Goal: Information Seeking & Learning: Learn about a topic

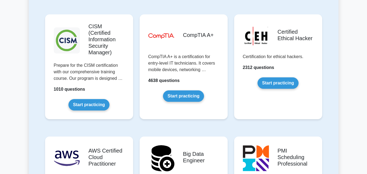
scroll to position [816, 0]
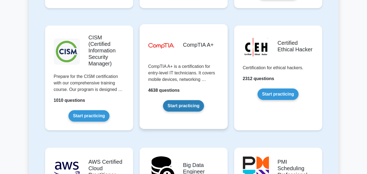
click at [189, 100] on link "Start practicing" at bounding box center [183, 105] width 41 height 11
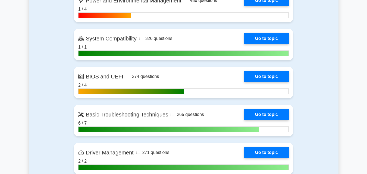
scroll to position [1061, 0]
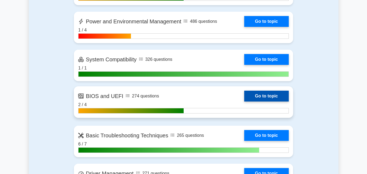
click at [259, 94] on link "Go to topic" at bounding box center [267, 96] width 45 height 11
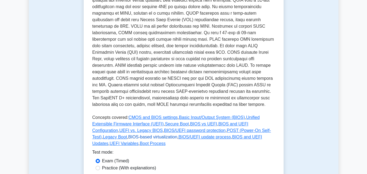
scroll to position [190, 0]
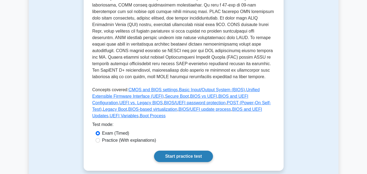
click at [190, 151] on link "Start practice test" at bounding box center [183, 156] width 59 height 11
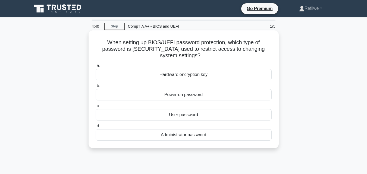
click at [187, 134] on div "Administrator password" at bounding box center [184, 134] width 176 height 11
click at [96, 128] on input "d. Administrator password" at bounding box center [96, 127] width 0 height 4
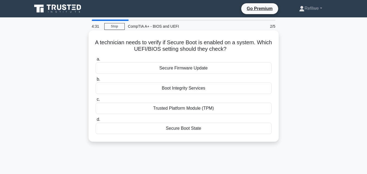
click at [183, 107] on div "Trusted Platform Module (TPM)" at bounding box center [184, 108] width 176 height 11
click at [96, 101] on input "c. Trusted Platform Module (TPM)" at bounding box center [96, 100] width 0 height 4
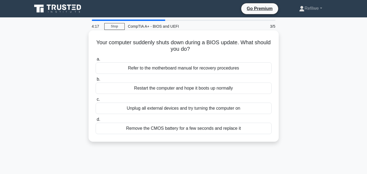
click at [190, 66] on div "Refer to the motherboard manual for recovery procedures" at bounding box center [184, 68] width 176 height 11
click at [96, 61] on input "a. Refer to the motherboard manual for recovery procedures" at bounding box center [96, 60] width 0 height 4
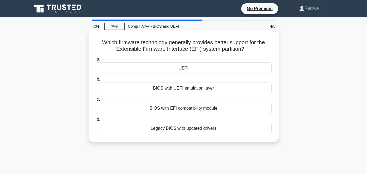
click at [188, 105] on div "BIOS with EFI compatibility module" at bounding box center [184, 108] width 176 height 11
click at [96, 101] on input "c. BIOS with EFI compatibility module" at bounding box center [96, 100] width 0 height 4
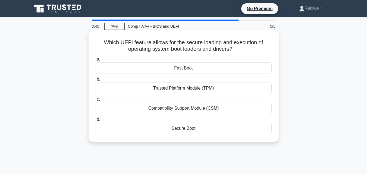
click at [177, 86] on div "Trusted Platform Module (TPM)" at bounding box center [184, 88] width 176 height 11
click at [96, 81] on input "b. Trusted Platform Module (TPM)" at bounding box center [96, 80] width 0 height 4
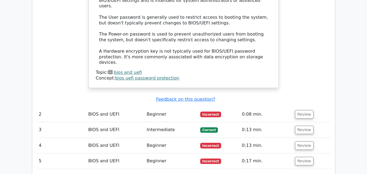
scroll to position [598, 0]
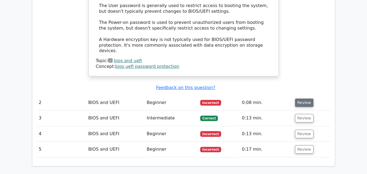
click at [303, 99] on button "Review" at bounding box center [304, 103] width 18 height 8
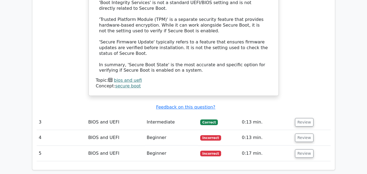
scroll to position [898, 0]
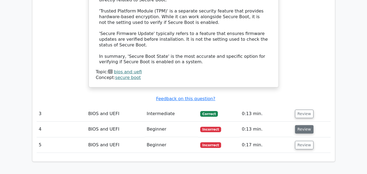
click at [303, 125] on button "Review" at bounding box center [304, 129] width 18 height 8
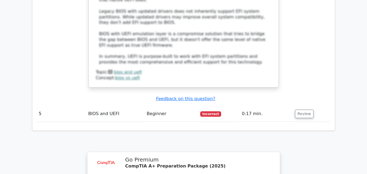
scroll to position [1251, 0]
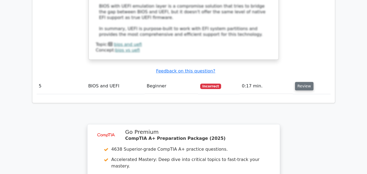
click at [305, 82] on button "Review" at bounding box center [304, 86] width 18 height 8
click at [300, 82] on button "Review" at bounding box center [304, 86] width 18 height 8
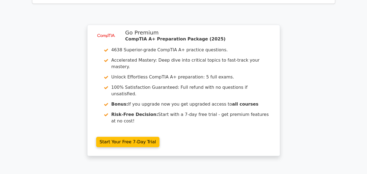
scroll to position [1626, 0]
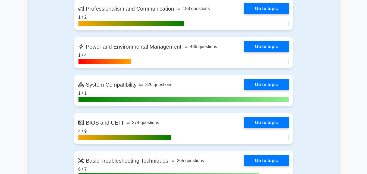
scroll to position [1034, 0]
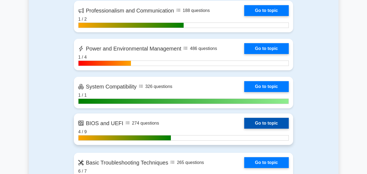
click at [245, 124] on link "Go to topic" at bounding box center [267, 123] width 45 height 11
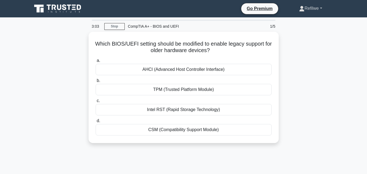
click at [306, 11] on link "Refilwe" at bounding box center [310, 8] width 49 height 11
click at [297, 44] on div "Which BIOS/UEFI setting should be modified to enable legacy support for older h…" at bounding box center [184, 91] width 310 height 118
click at [315, 12] on link "Refilwe" at bounding box center [310, 8] width 49 height 11
click at [299, 29] on link "Settings" at bounding box center [308, 30] width 43 height 9
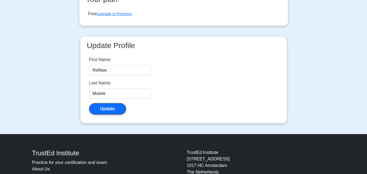
scroll to position [132, 0]
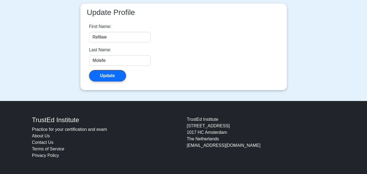
click at [73, 129] on link "Practice for your certification and exam" at bounding box center [69, 129] width 75 height 5
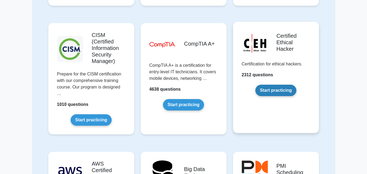
scroll to position [762, 0]
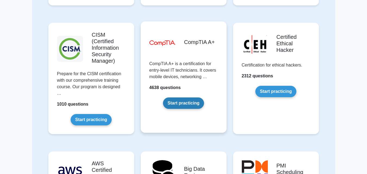
click at [193, 101] on link "Start practicing" at bounding box center [183, 103] width 41 height 11
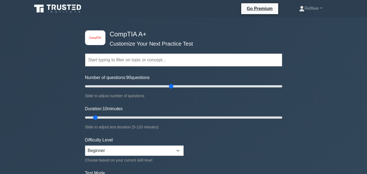
drag, startPoint x: 92, startPoint y: 87, endPoint x: 170, endPoint y: 93, distance: 78.0
type input "90"
click at [170, 90] on input "Number of questions: 90 questions" at bounding box center [183, 86] width 197 height 7
drag, startPoint x: 97, startPoint y: 118, endPoint x: 231, endPoint y: 117, distance: 133.8
type input "90"
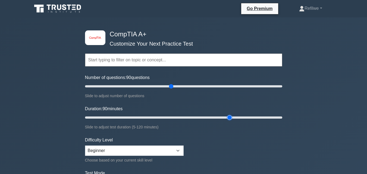
click at [231, 117] on input "Duration: 90 minutes" at bounding box center [183, 118] width 197 height 7
click at [171, 87] on input "Number of questions: 90 questions" at bounding box center [183, 86] width 197 height 7
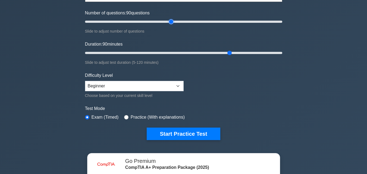
scroll to position [82, 0]
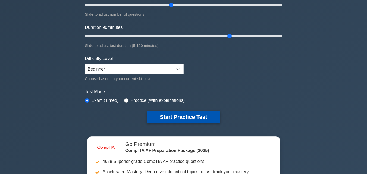
click at [181, 117] on button "Start Practice Test" at bounding box center [183, 117] width 73 height 13
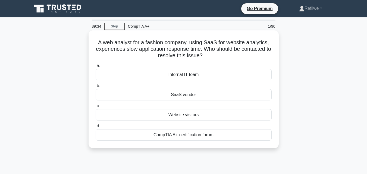
click at [176, 98] on div "SaaS vendor" at bounding box center [184, 94] width 176 height 11
click at [96, 88] on input "b. SaaS vendor" at bounding box center [96, 86] width 0 height 4
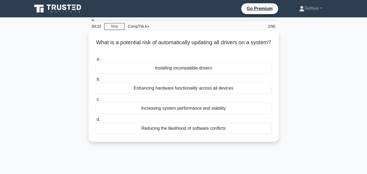
click at [162, 69] on div "Installing incompatible drivers" at bounding box center [184, 68] width 176 height 11
click at [96, 61] on input "a. Installing incompatible drivers" at bounding box center [96, 60] width 0 height 4
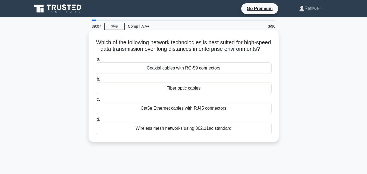
click at [187, 134] on div "Wireless mesh networks using 802.11ac standard" at bounding box center [184, 128] width 176 height 11
click at [96, 122] on input "d. Wireless mesh networks using 802.11ac standard" at bounding box center [96, 120] width 0 height 4
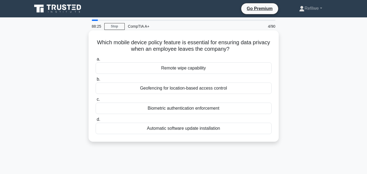
click at [175, 70] on div "Remote wipe capability" at bounding box center [184, 68] width 176 height 11
click at [96, 61] on input "a. Remote wipe capability" at bounding box center [96, 60] width 0 height 4
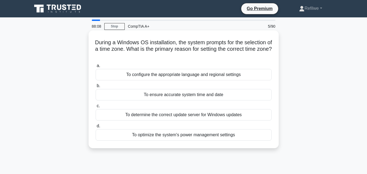
click at [181, 99] on div "To ensure accurate system time and date" at bounding box center [184, 94] width 176 height 11
click at [96, 88] on input "b. To ensure accurate system time and date" at bounding box center [96, 86] width 0 height 4
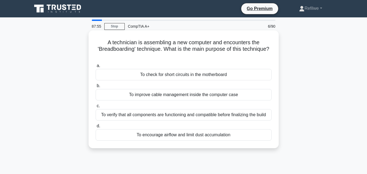
click at [180, 115] on div "To verify that all components are functioning and compatible before finalizing …" at bounding box center [184, 114] width 176 height 11
click at [96, 108] on input "c. To verify that all components are functioning and compatible before finalizi…" at bounding box center [96, 106] width 0 height 4
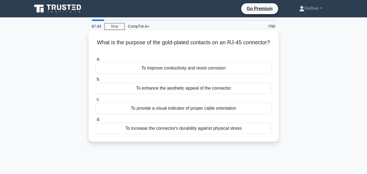
click at [171, 68] on div "To improve conductivity and resist corrosion" at bounding box center [184, 68] width 176 height 11
click at [96, 61] on input "a. To improve conductivity and resist corrosion" at bounding box center [96, 60] width 0 height 4
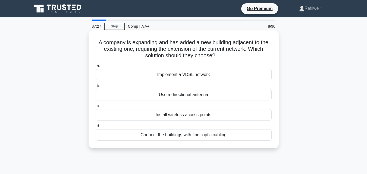
click at [189, 117] on div "Install wireless access points" at bounding box center [184, 114] width 176 height 11
click at [96, 108] on input "c. Install wireless access points" at bounding box center [96, 106] width 0 height 4
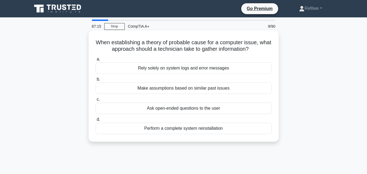
click at [144, 112] on div "Ask open-ended questions to the user" at bounding box center [184, 108] width 176 height 11
click at [96, 101] on input "c. Ask open-ended questions to the user" at bounding box center [96, 100] width 0 height 4
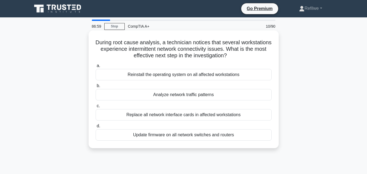
drag, startPoint x: 184, startPoint y: 96, endPoint x: 184, endPoint y: 89, distance: 6.8
click at [184, 96] on div "Analyze network traffic patterns" at bounding box center [184, 94] width 176 height 11
click at [208, 98] on div "Analyze network traffic patterns" at bounding box center [184, 94] width 176 height 11
click at [96, 88] on input "b. Analyze network traffic patterns" at bounding box center [96, 86] width 0 height 4
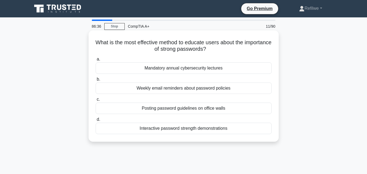
click at [190, 131] on div "Interactive password strength demonstrations" at bounding box center [184, 128] width 176 height 11
click at [96, 122] on input "d. Interactive password strength demonstrations" at bounding box center [96, 120] width 0 height 4
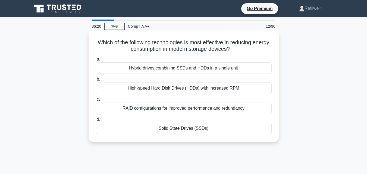
click at [190, 128] on div "Solid State Drives (SSDs)" at bounding box center [184, 128] width 176 height 11
click at [96, 122] on input "d. Solid State Drives (SSDs)" at bounding box center [96, 120] width 0 height 4
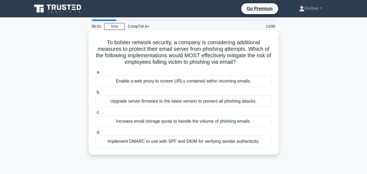
click at [192, 143] on div "Implement DMARC to use with SPF and DKIM for verifying sender authenticity." at bounding box center [184, 141] width 176 height 11
click at [96, 135] on input "d. Implement DMARC to use with SPF and DKIM for verifying sender authenticity." at bounding box center [96, 133] width 0 height 4
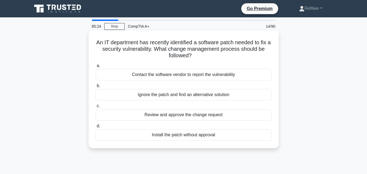
click at [201, 75] on div "Contact the software vendor to report the vulnerability" at bounding box center [184, 74] width 176 height 11
click at [96, 68] on input "a. Contact the software vendor to report the vulnerability" at bounding box center [96, 66] width 0 height 4
